Goal: Communication & Community: Answer question/provide support

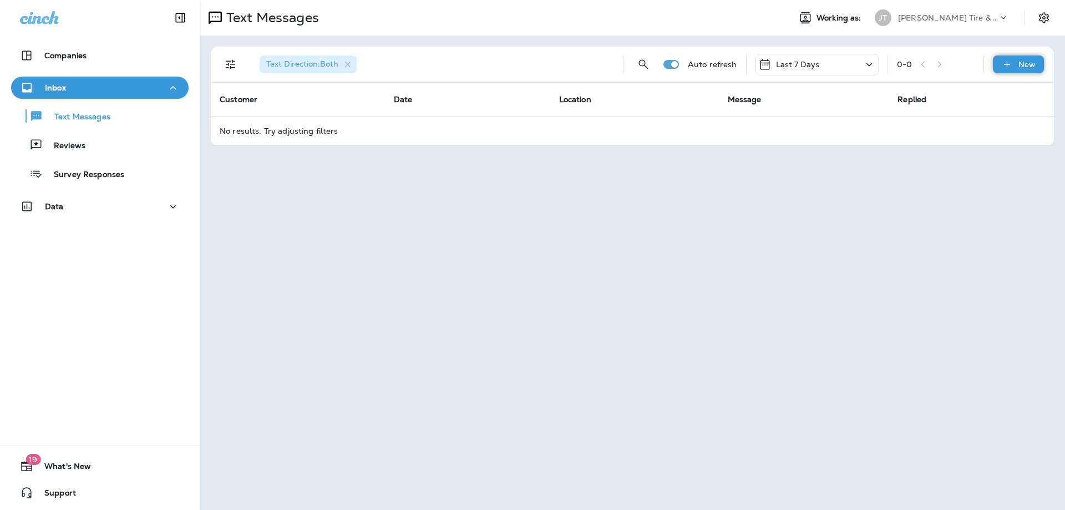
click at [1016, 63] on div "New" at bounding box center [1017, 64] width 51 height 18
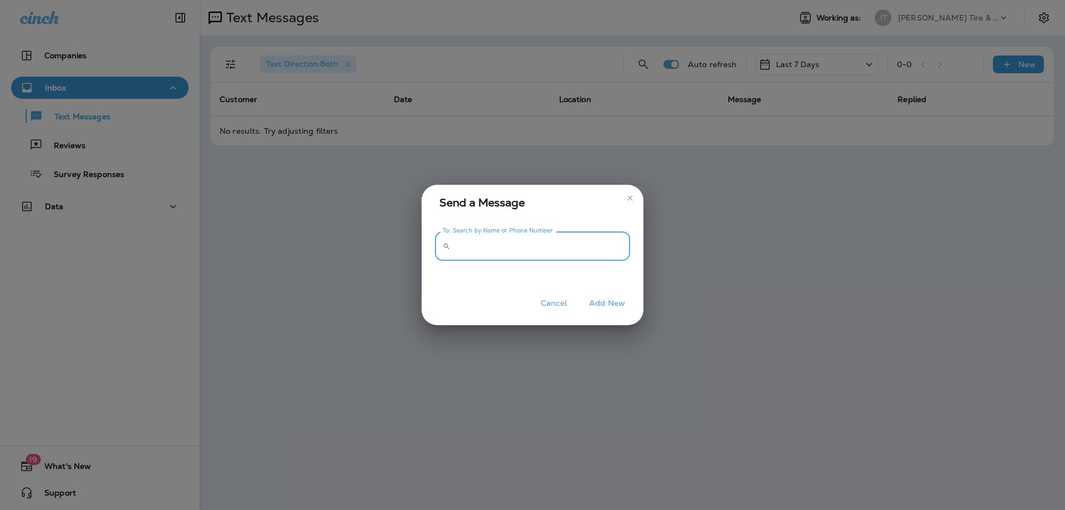
click at [580, 247] on input "To: Search by Name or Phone Number" at bounding box center [542, 245] width 175 height 29
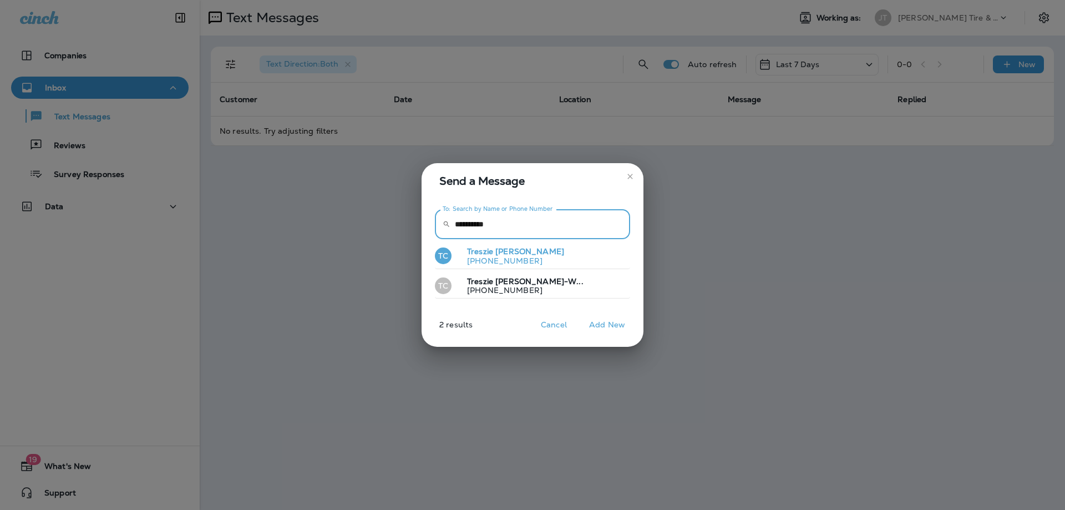
type input "**********"
click at [506, 256] on p "[PHONE_NUMBER]" at bounding box center [511, 260] width 106 height 9
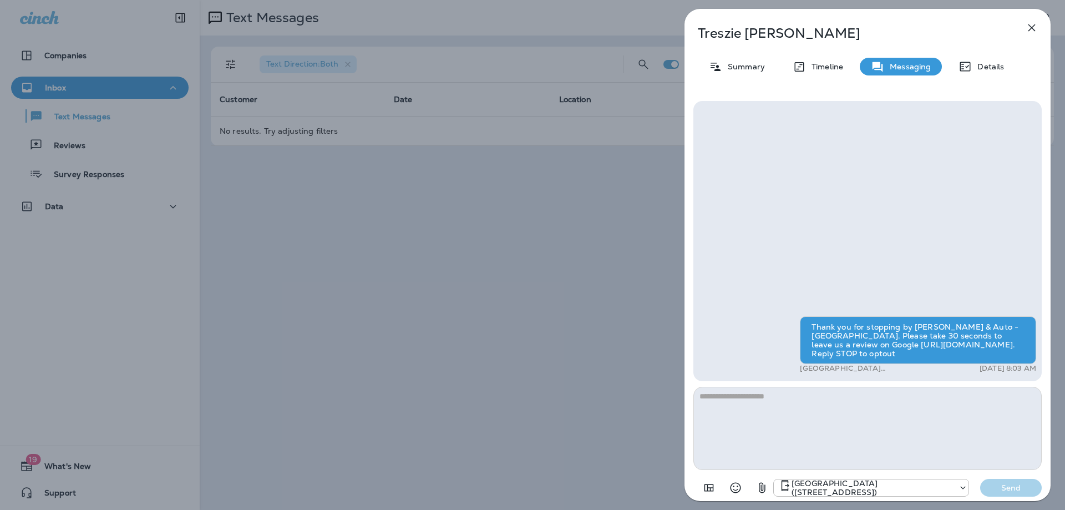
click at [1036, 33] on icon "button" at bounding box center [1031, 27] width 13 height 13
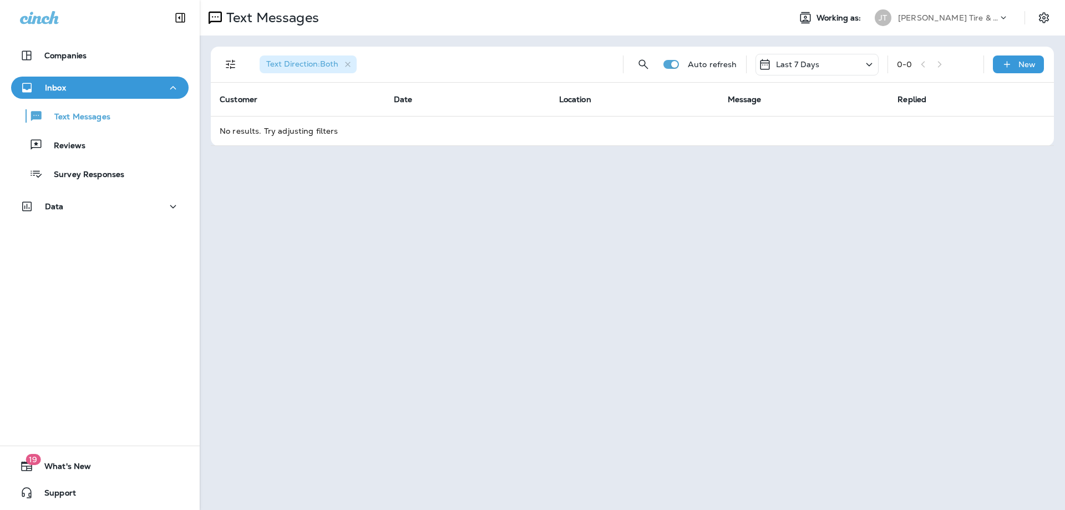
click at [1020, 71] on div at bounding box center [532, 255] width 1065 height 510
click at [1014, 62] on div "New" at bounding box center [1017, 64] width 51 height 18
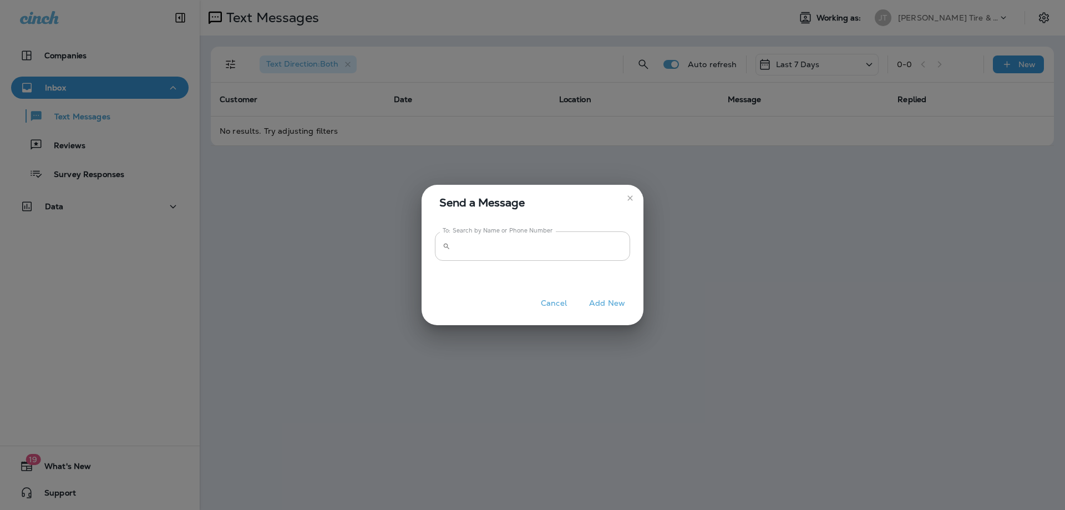
click at [537, 253] on input "To: Search by Name or Phone Number" at bounding box center [542, 245] width 175 height 29
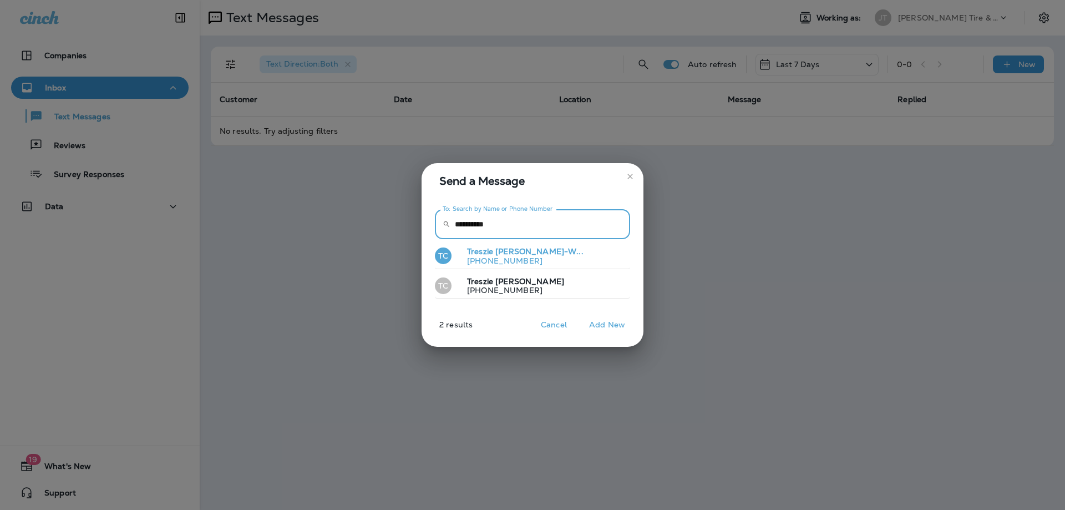
type input "**********"
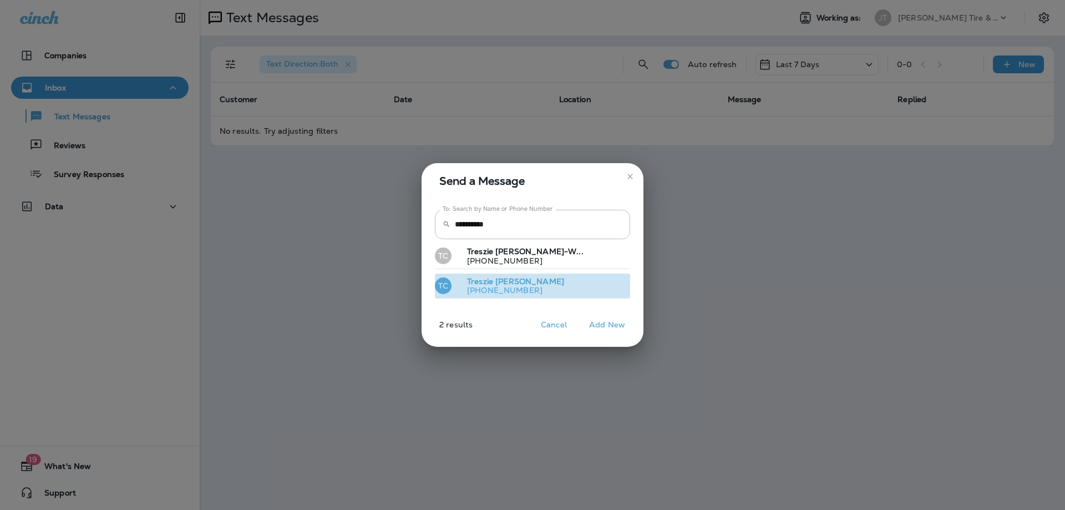
click at [520, 285] on span "[PERSON_NAME]" at bounding box center [529, 281] width 69 height 10
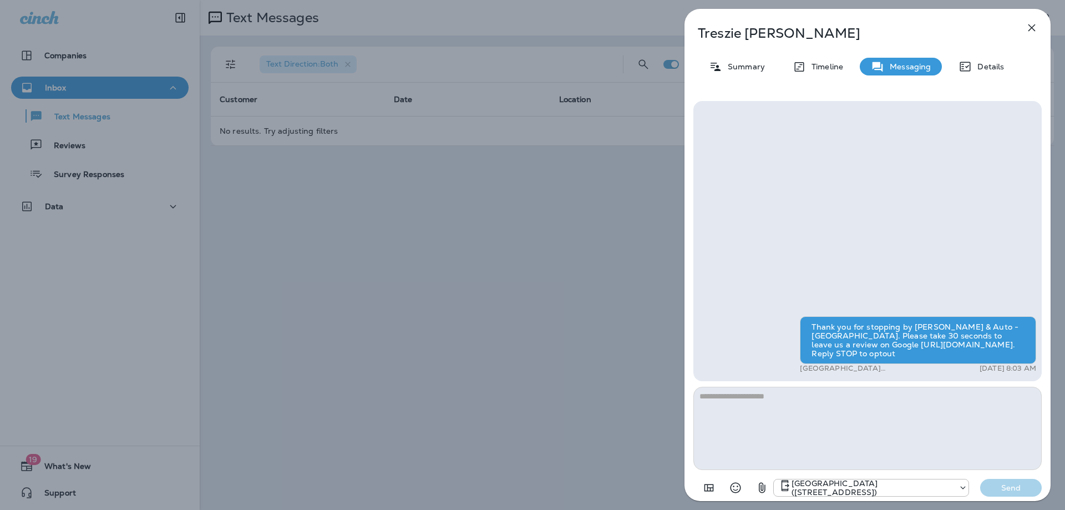
click at [1034, 24] on icon "button" at bounding box center [1031, 27] width 7 height 7
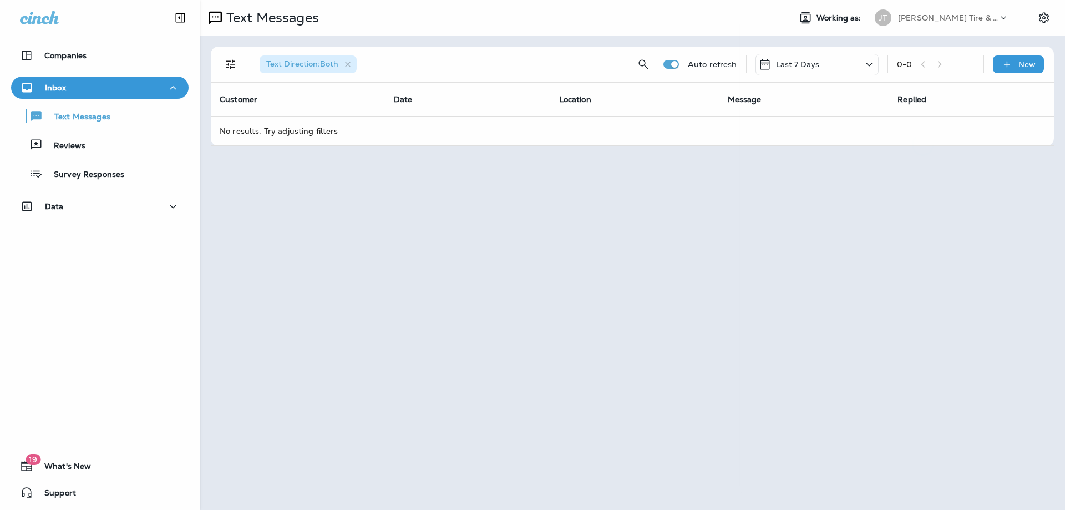
click at [1012, 65] on div at bounding box center [532, 255] width 1065 height 510
click at [1021, 65] on p "New" at bounding box center [1026, 64] width 17 height 9
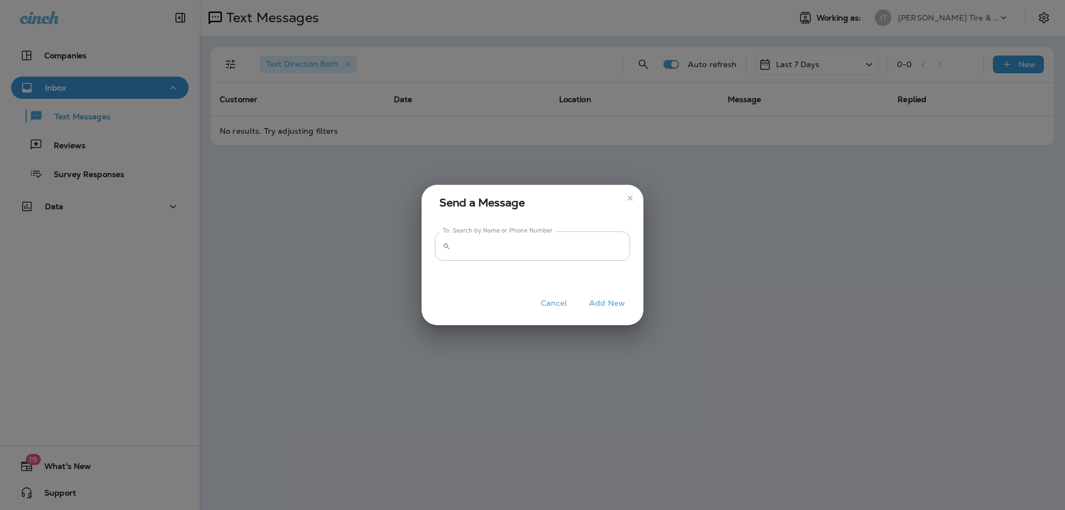
click at [548, 251] on input "To: Search by Name or Phone Number" at bounding box center [542, 245] width 175 height 29
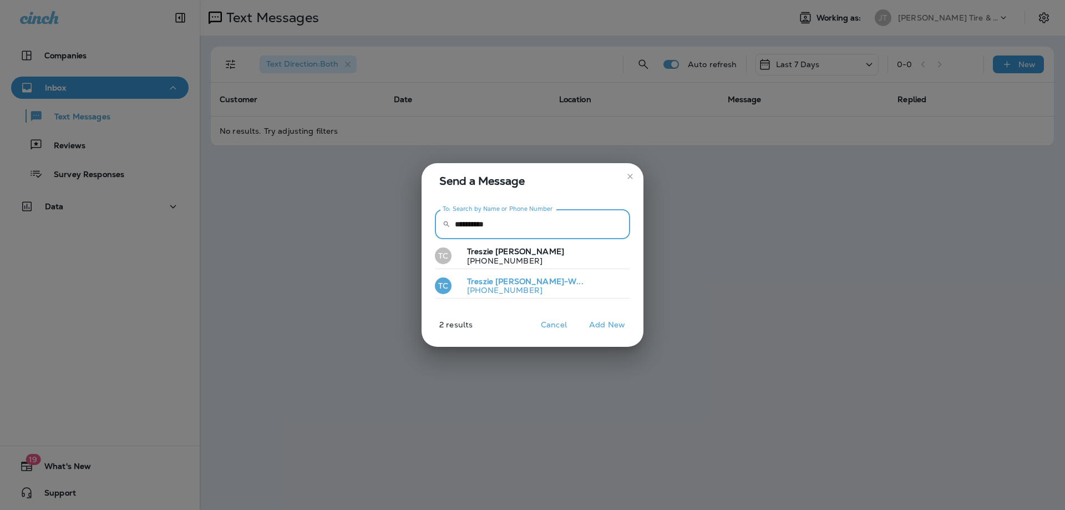
type input "**********"
click at [513, 292] on p "[PHONE_NUMBER]" at bounding box center [520, 290] width 125 height 9
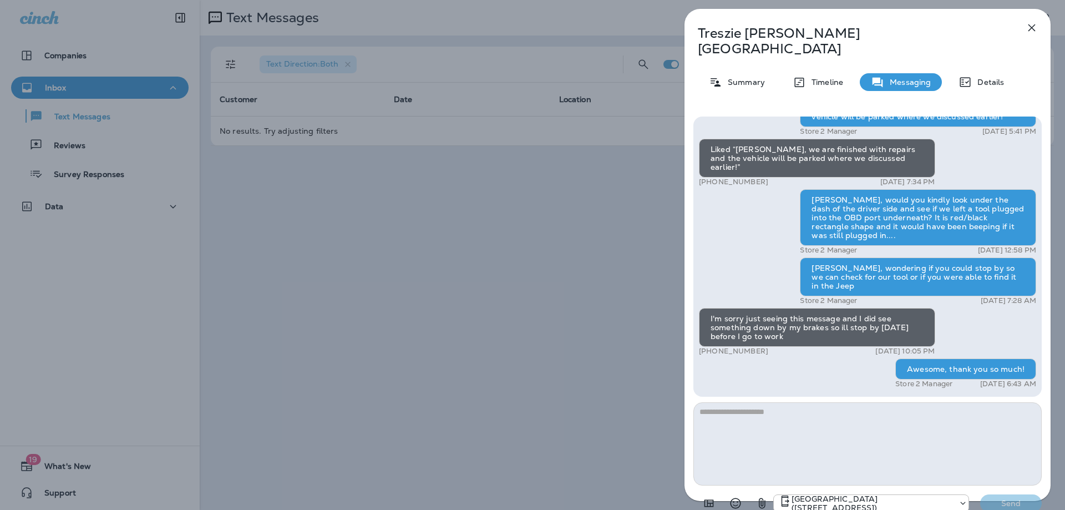
click at [846, 412] on textarea at bounding box center [867, 443] width 348 height 83
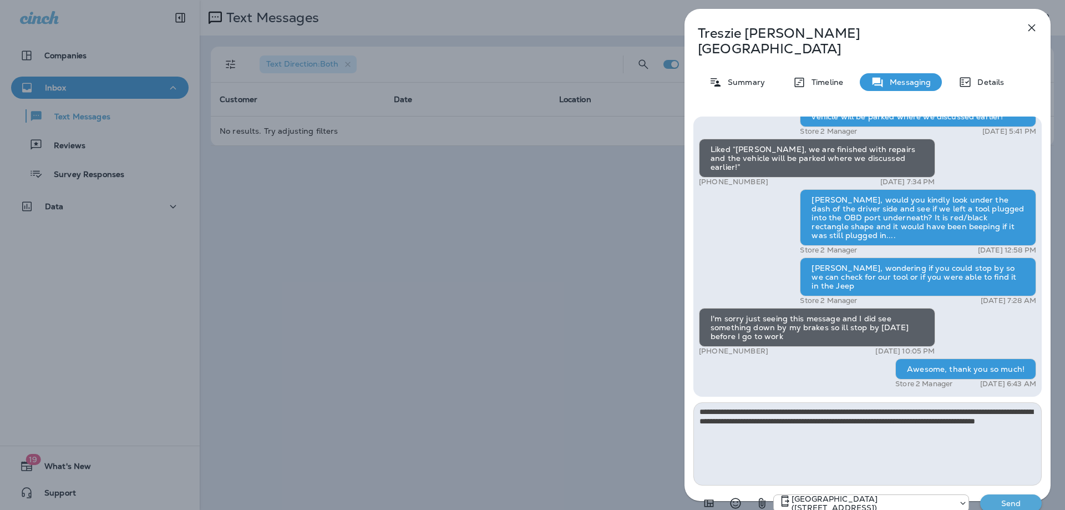
type textarea "**********"
click at [1007, 494] on button "Send" at bounding box center [1011, 503] width 62 height 18
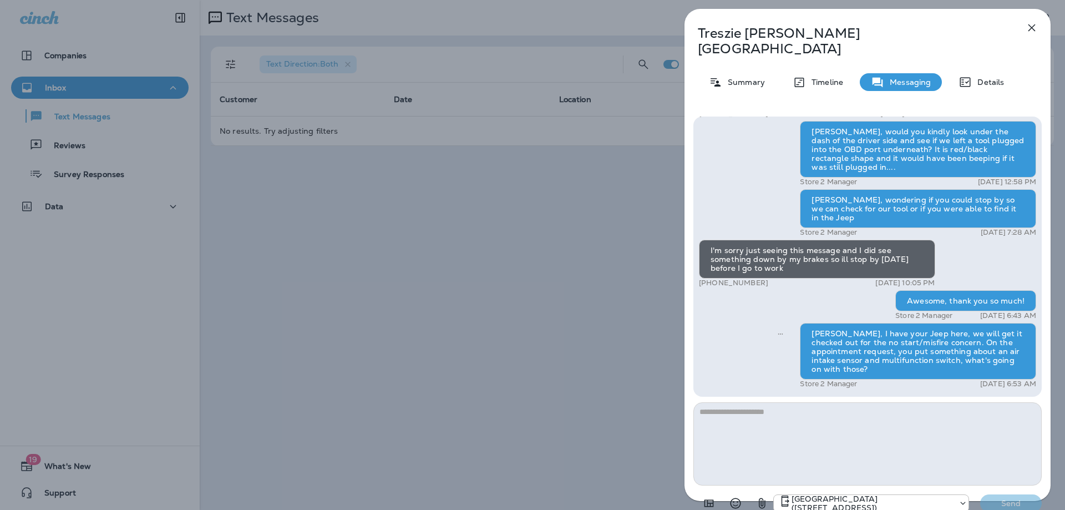
click at [1034, 24] on icon "button" at bounding box center [1031, 27] width 7 height 7
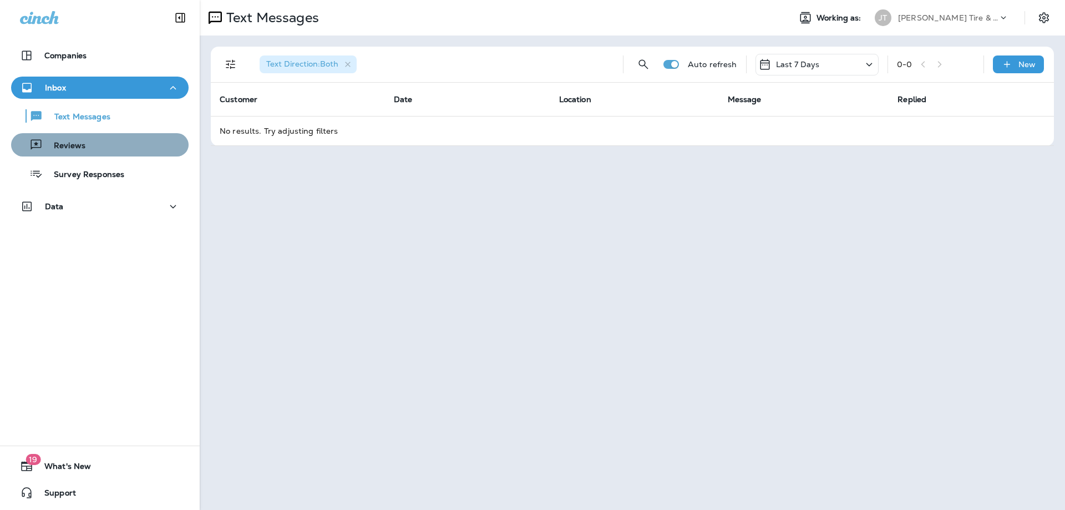
click at [83, 139] on div "Reviews" at bounding box center [51, 144] width 70 height 17
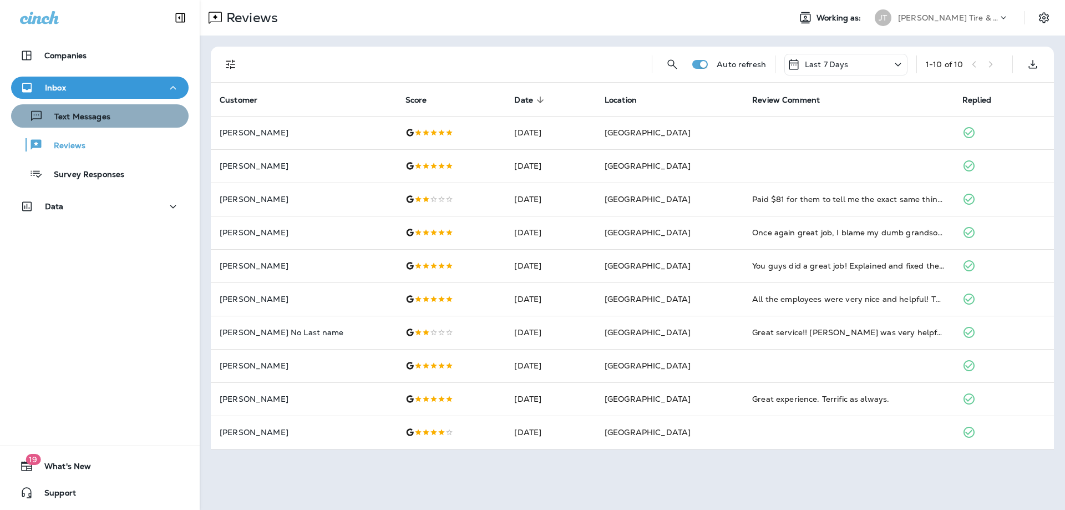
click at [97, 117] on p "Text Messages" at bounding box center [76, 117] width 67 height 11
